Goal: Obtain resource: Download file/media

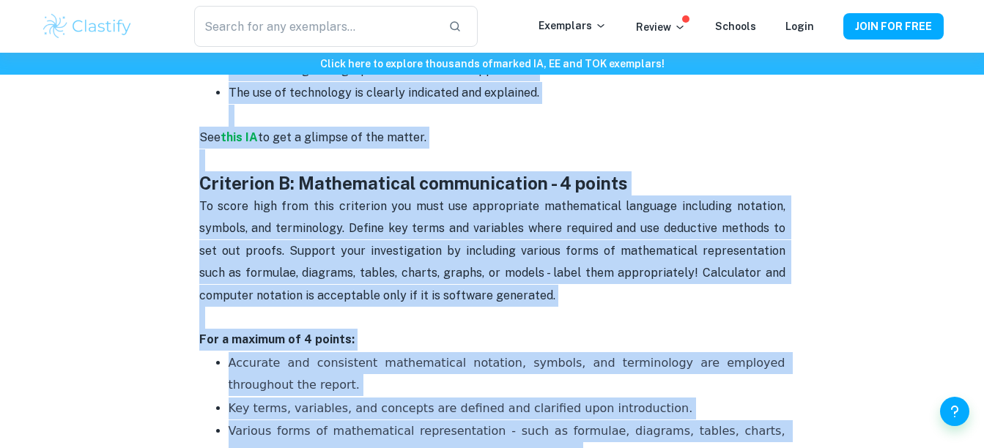
scroll to position [626, 0]
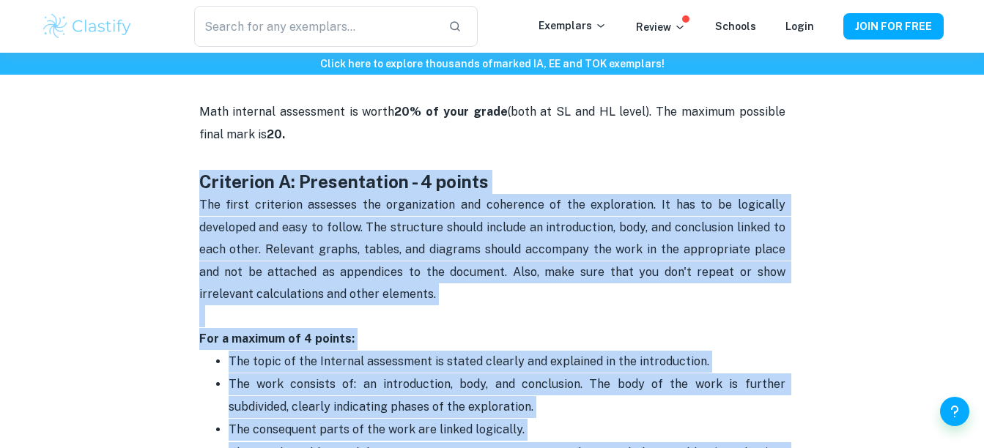
drag, startPoint x: 557, startPoint y: 404, endPoint x: 190, endPoint y: 182, distance: 429.1
copy div "Criterion A: Presentation - 4 points The first criterion assesses the organizat…"
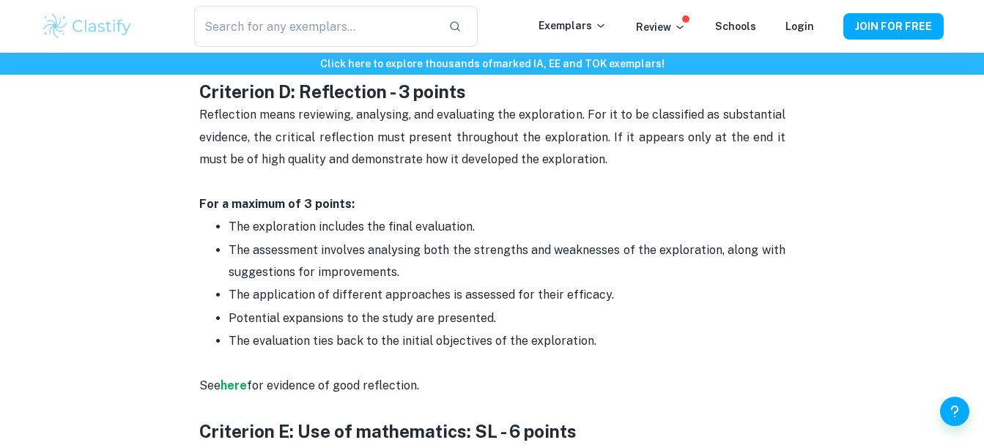
click at [501, 216] on p "The exploration includes the final evaluation." at bounding box center [507, 227] width 557 height 22
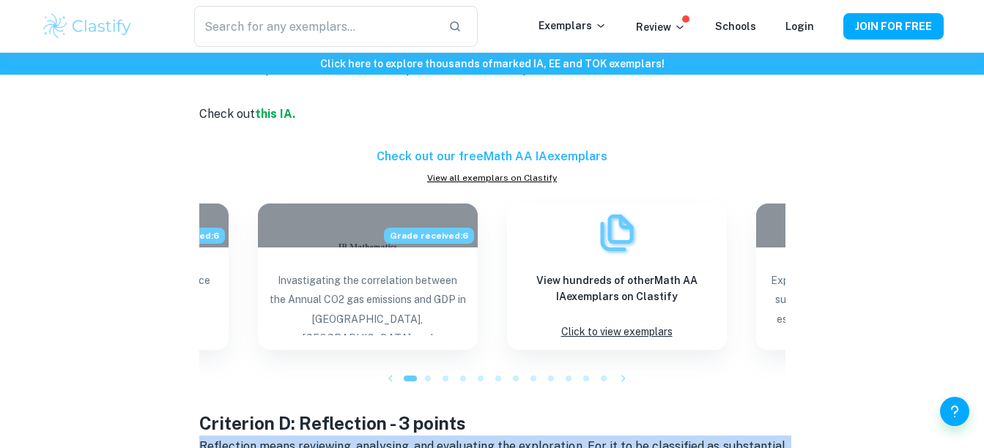
scroll to position [1831, 0]
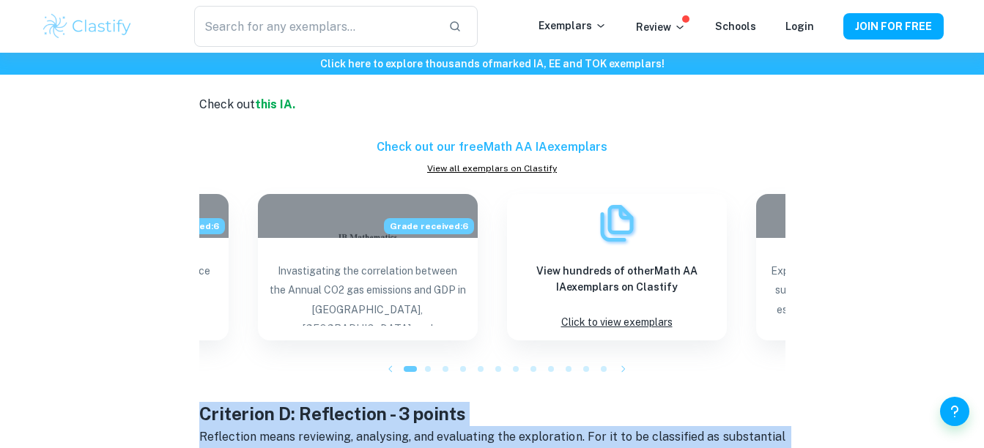
drag, startPoint x: 623, startPoint y: 271, endPoint x: 192, endPoint y: 383, distance: 445.0
click at [192, 383] on div "Math AA IA Criteria and Checklist By Julia • February 6, 2024 Get feedback on y…" at bounding box center [492, 78] width 902 height 3592
copy div "Criterion D: Reflection - 3 points Reflection means reviewing, analysing, and e…"
click at [625, 362] on icon "button" at bounding box center [623, 369] width 15 height 15
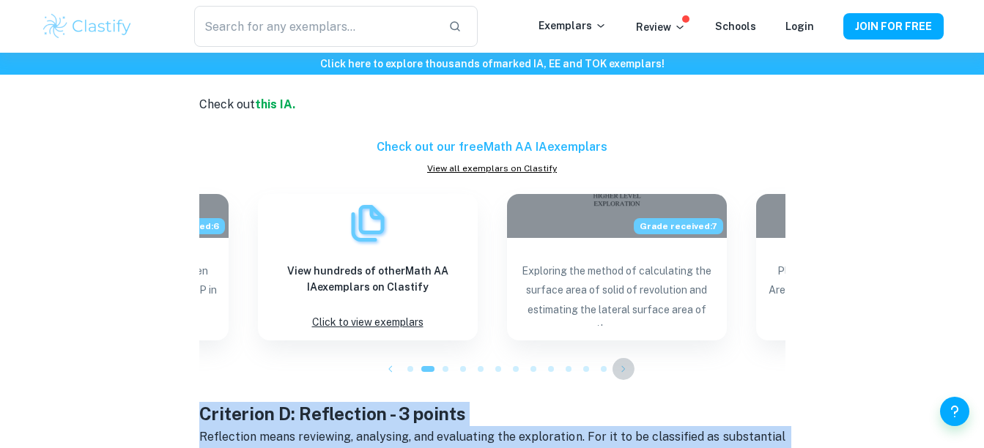
click at [625, 362] on icon "button" at bounding box center [623, 369] width 15 height 15
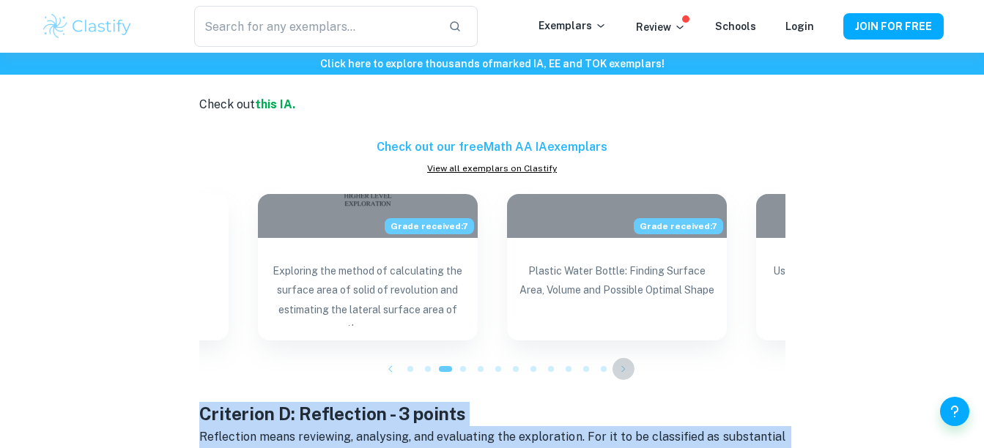
click at [618, 362] on icon "button" at bounding box center [623, 369] width 15 height 15
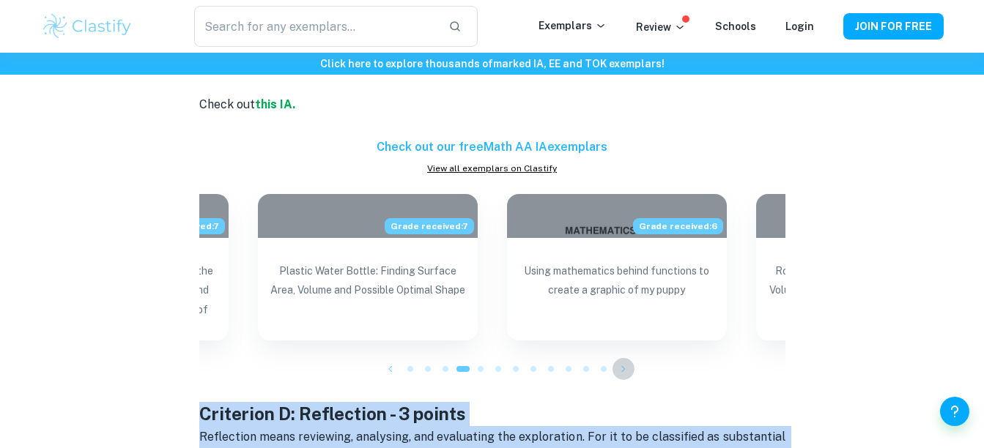
click at [618, 362] on icon "button" at bounding box center [623, 369] width 15 height 15
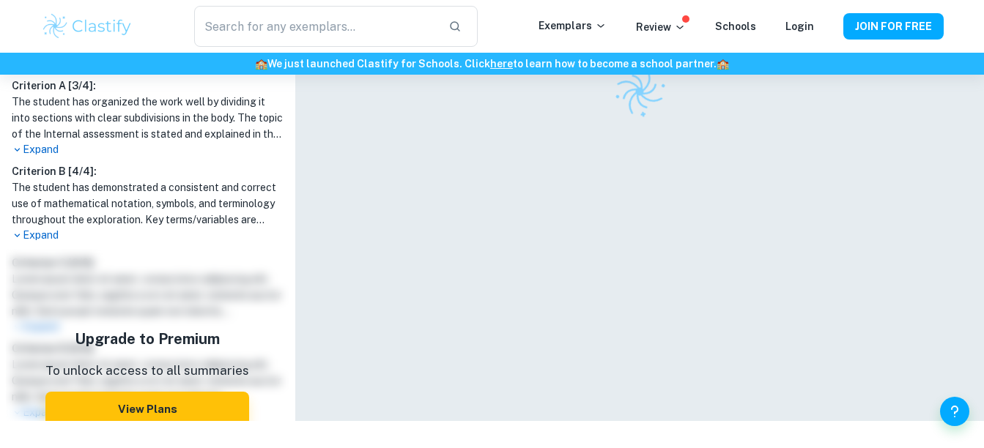
scroll to position [431, 0]
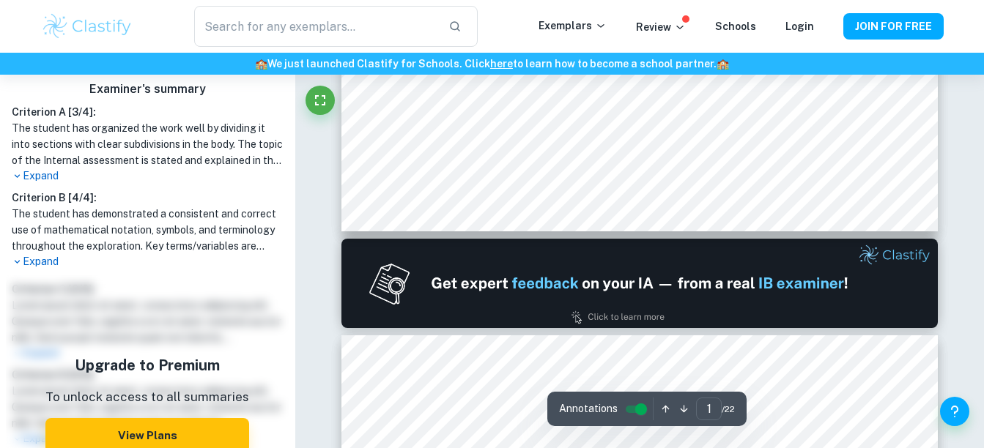
type input "2"
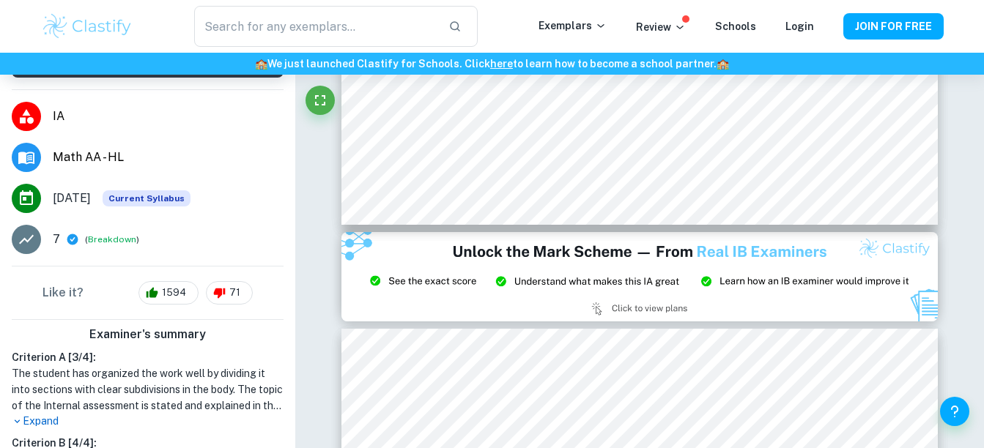
scroll to position [0, 0]
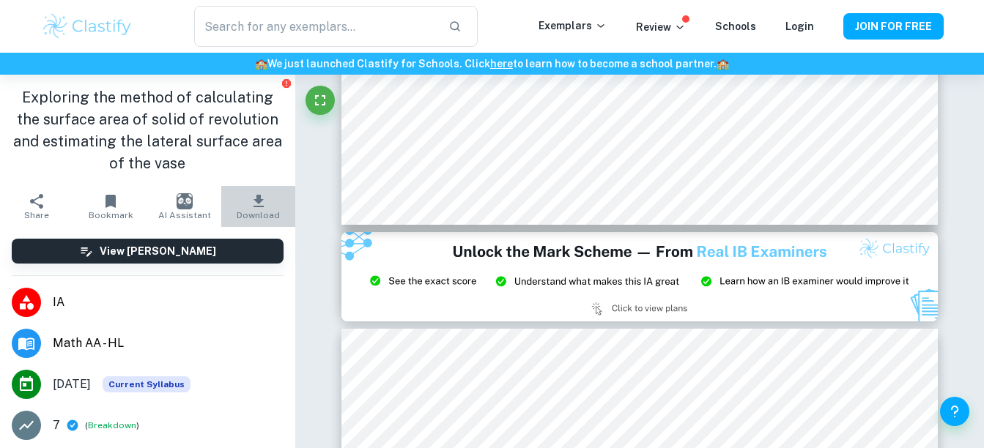
click at [265, 195] on button "Download" at bounding box center [258, 206] width 74 height 41
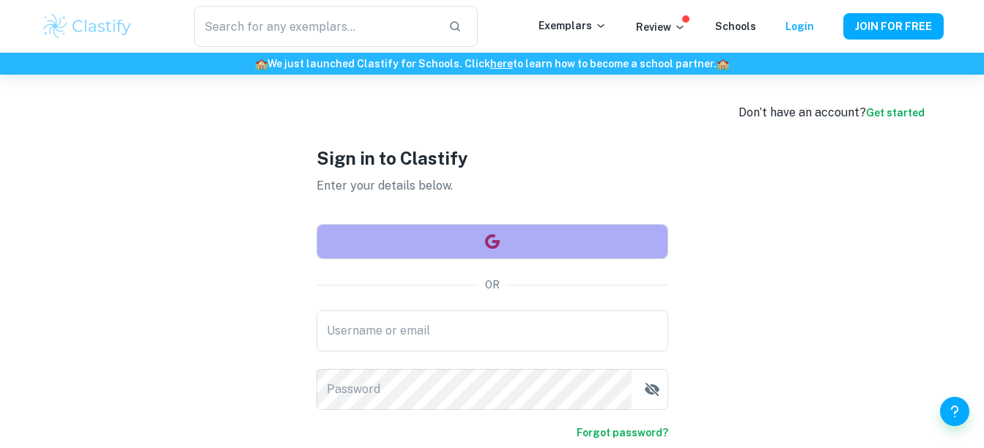
click at [515, 234] on button "button" at bounding box center [492, 241] width 352 height 35
